Goal: Download file/media

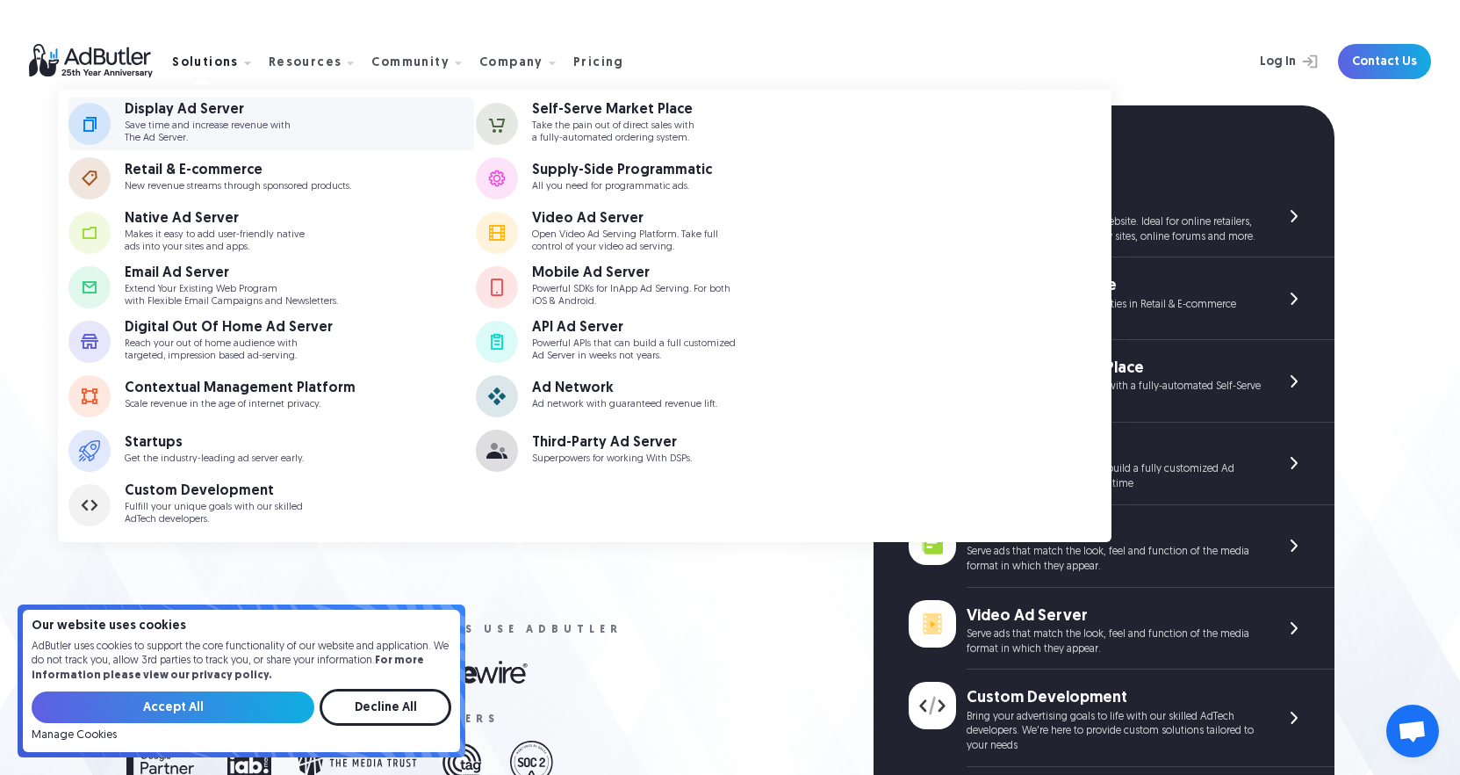
click at [224, 111] on div "Display Ad Server" at bounding box center [208, 110] width 166 height 14
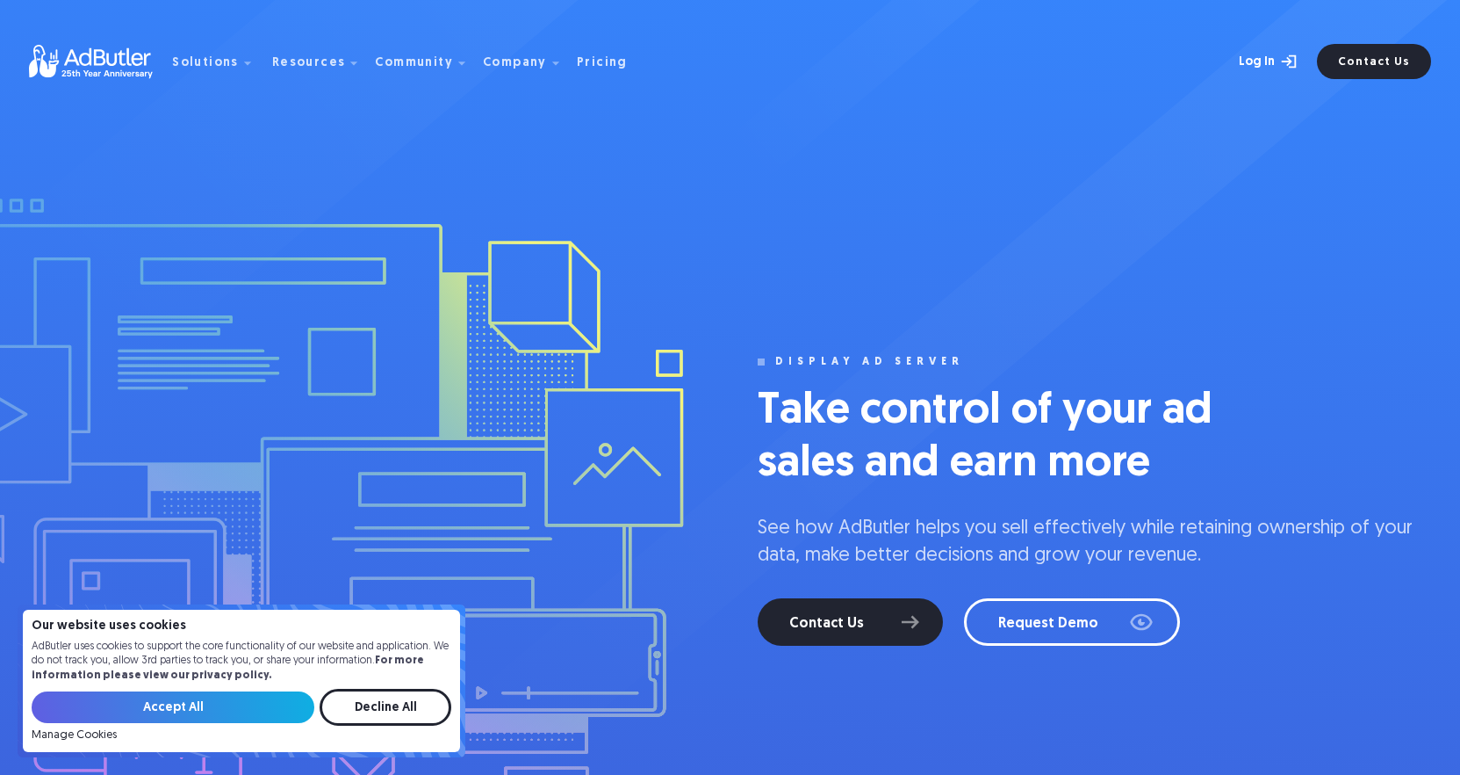
click at [1263, 59] on link "Log In" at bounding box center [1250, 61] width 114 height 35
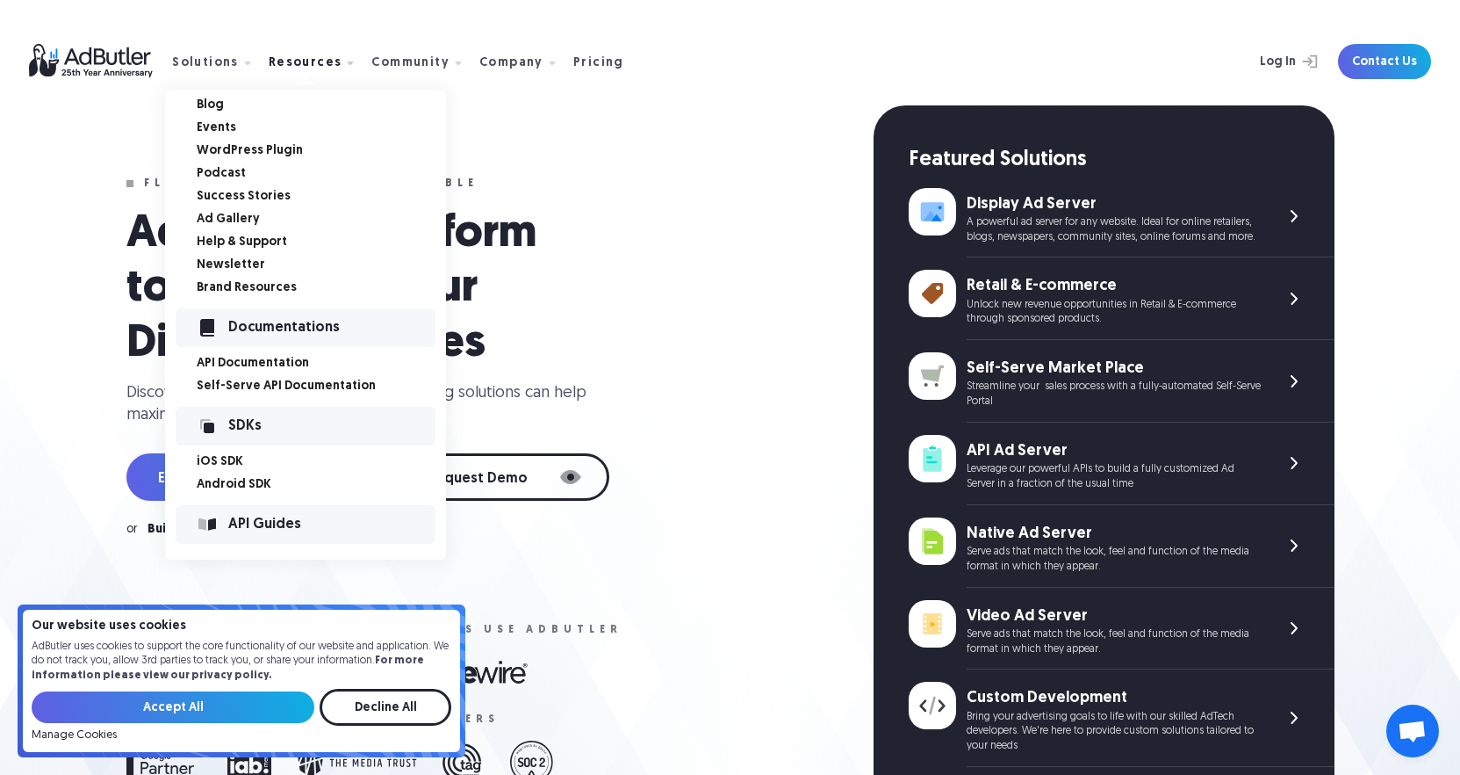
click at [246, 152] on link "WordPress Plugin" at bounding box center [321, 151] width 249 height 12
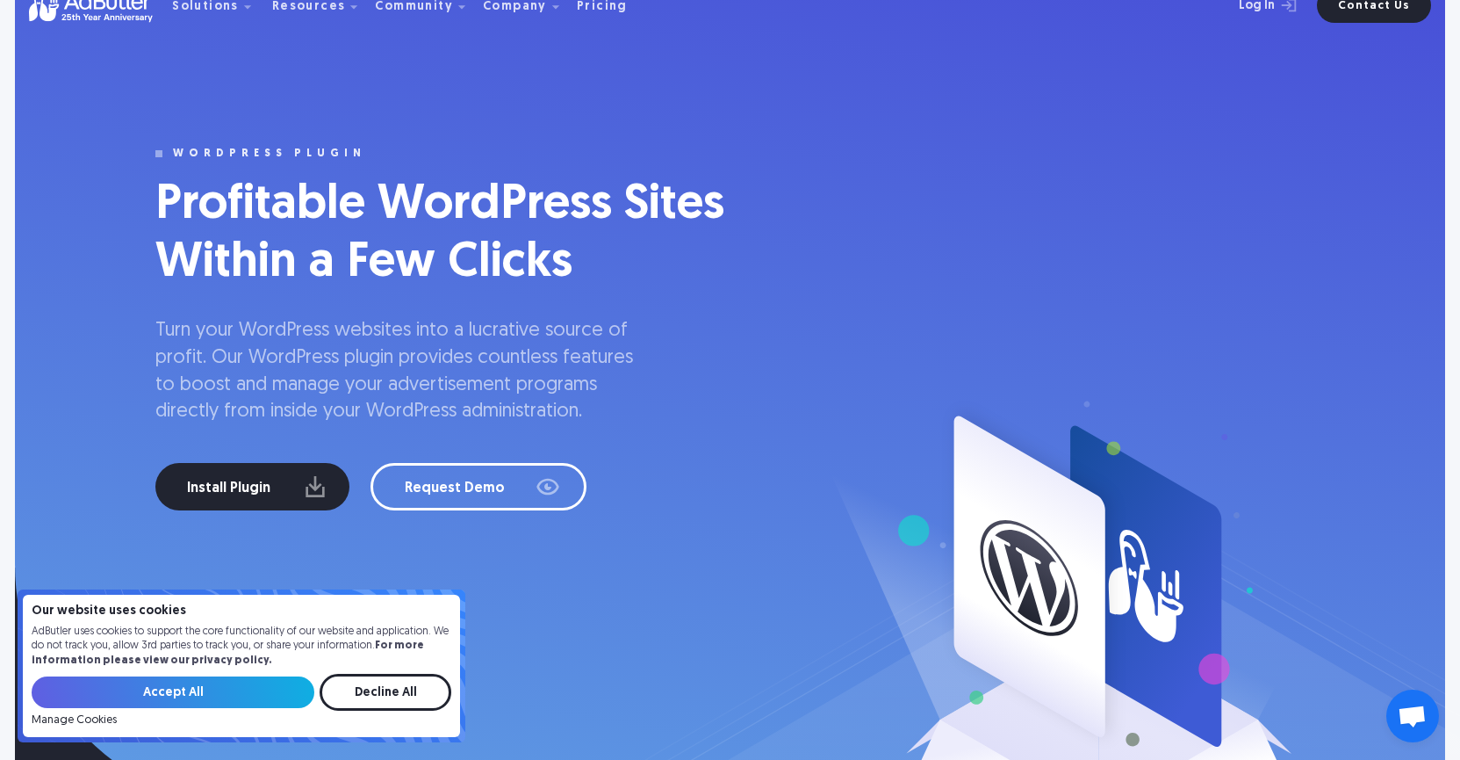
scroll to position [88, 0]
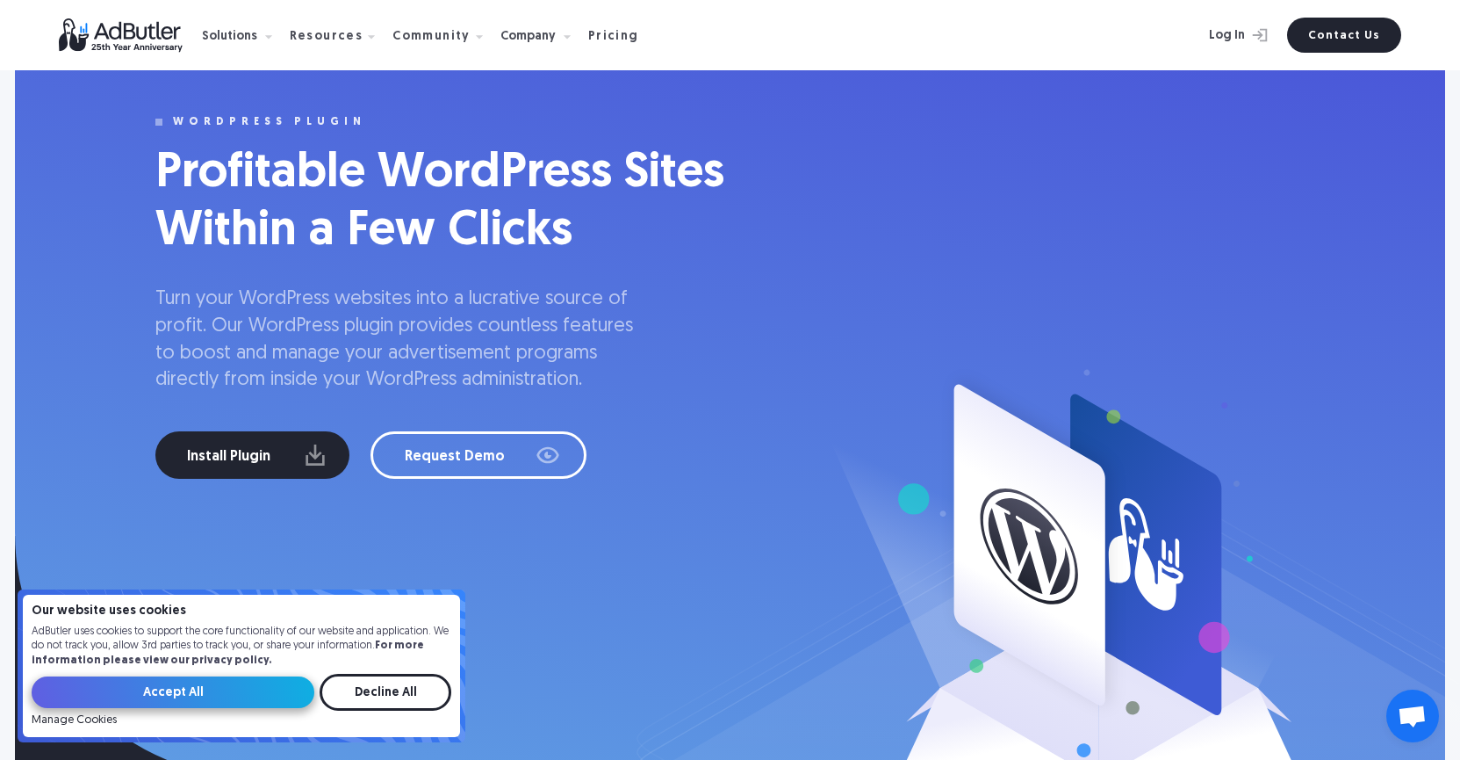
click at [243, 687] on input "Accept All" at bounding box center [173, 692] width 283 height 32
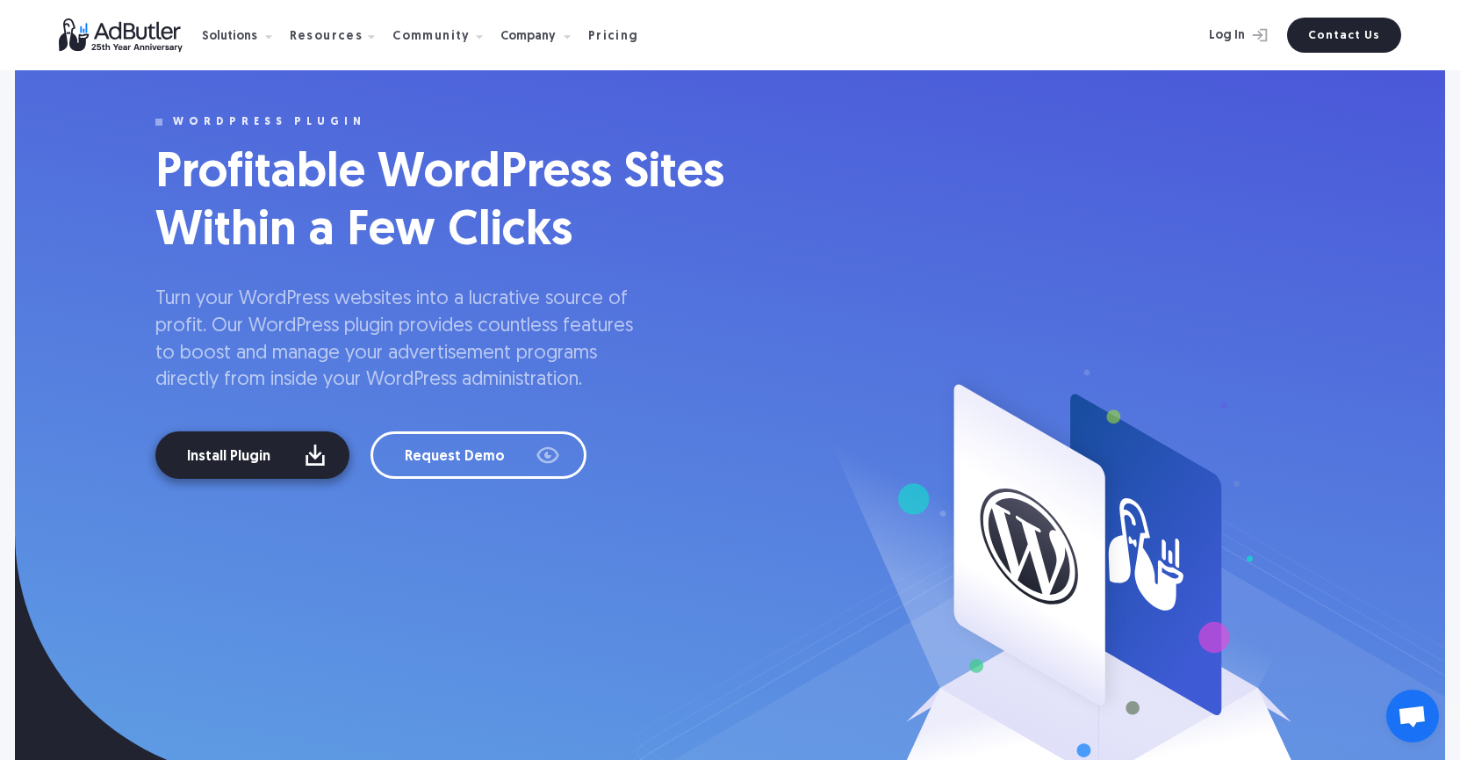
click at [264, 446] on link "Install Plugin" at bounding box center [252, 454] width 194 height 47
